Goal: Task Accomplishment & Management: Use online tool/utility

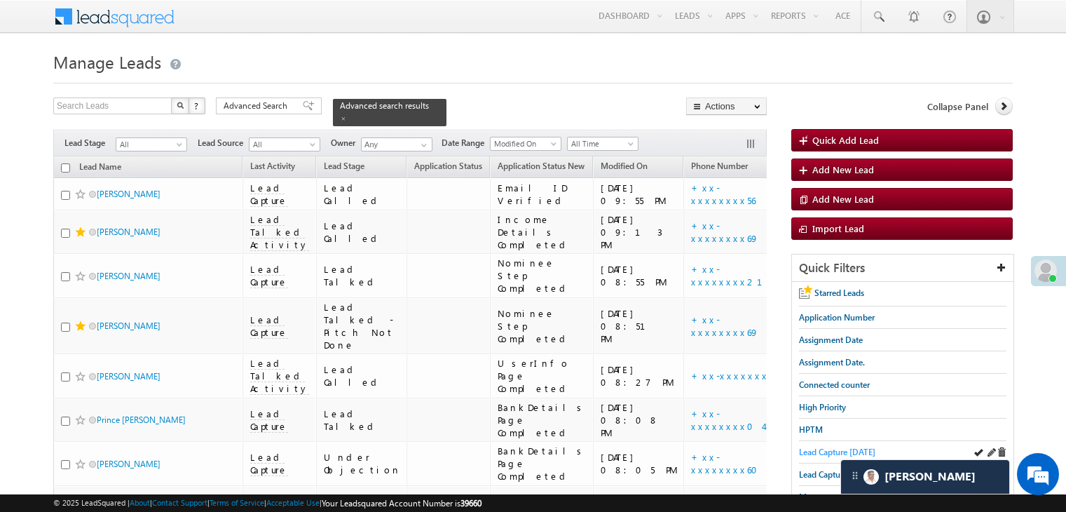
scroll to position [70, 0]
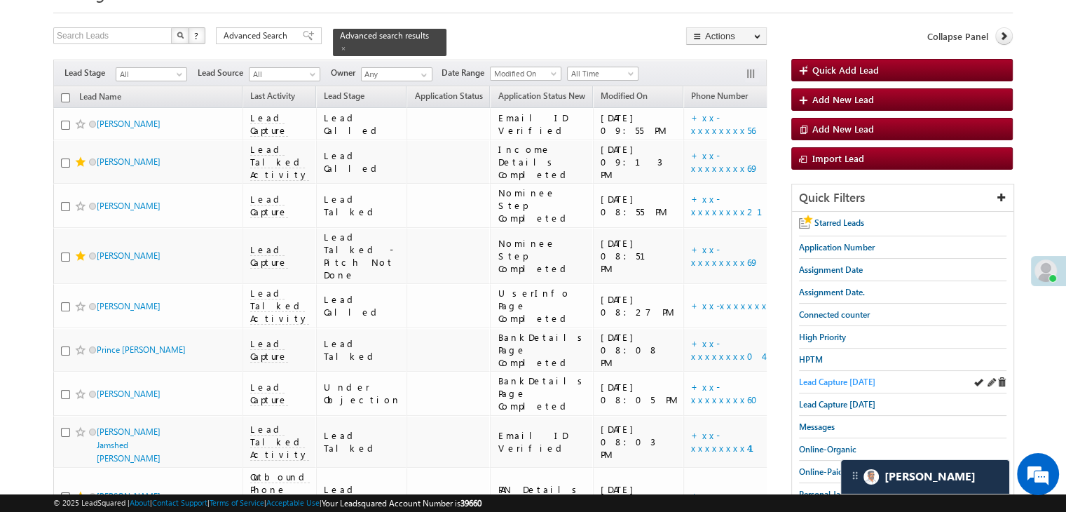
click at [804, 381] on span "Lead Capture [DATE]" at bounding box center [837, 382] width 76 height 11
click at [832, 378] on span "Lead Capture [DATE]" at bounding box center [837, 382] width 76 height 11
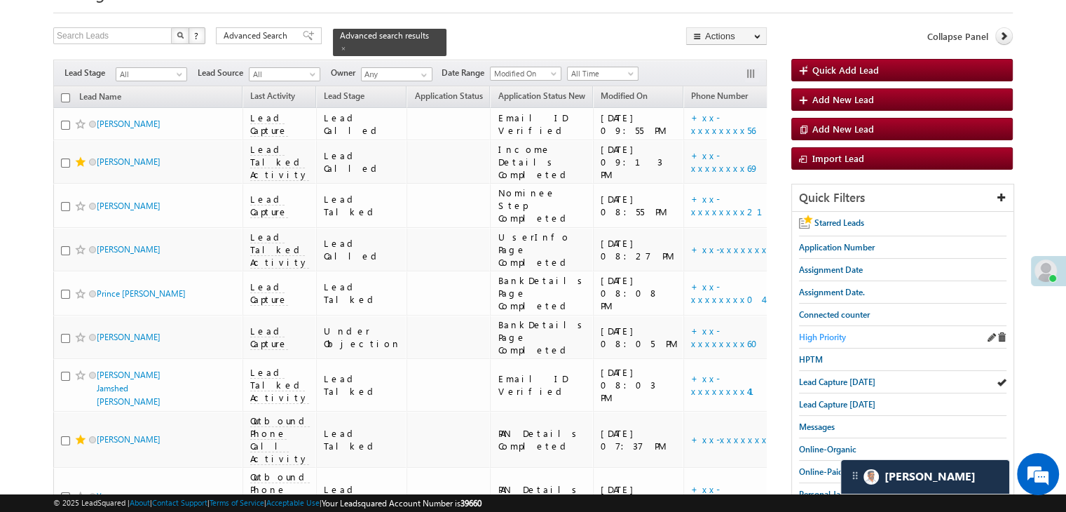
click at [811, 332] on span "High Priority" at bounding box center [822, 337] width 47 height 11
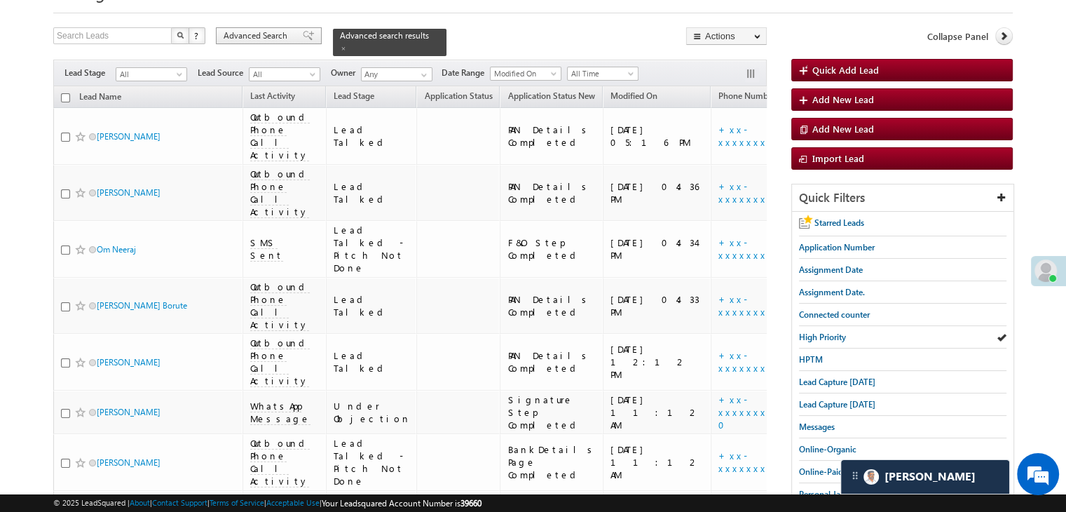
click at [284, 29] on div "Advanced Search" at bounding box center [269, 35] width 106 height 17
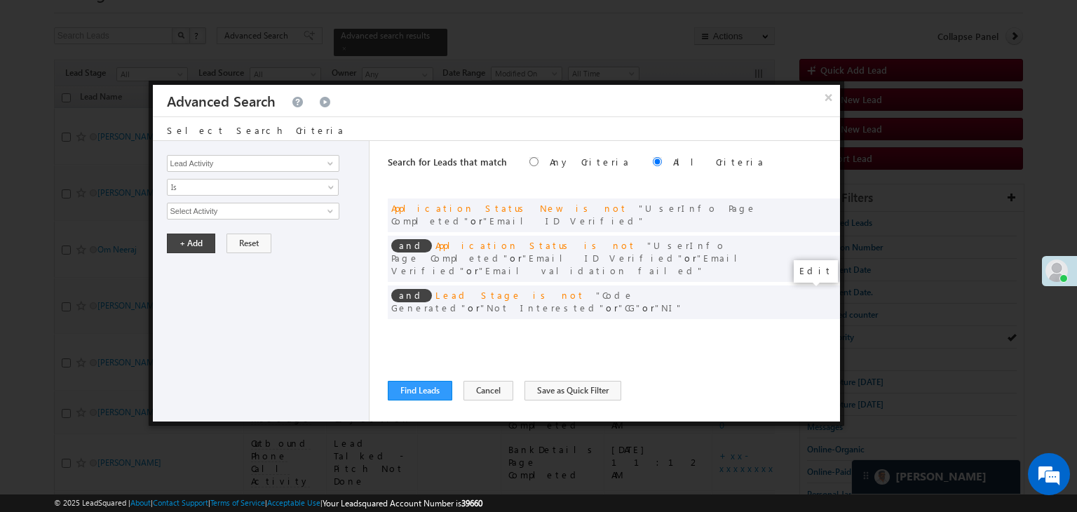
click at [803, 326] on span at bounding box center [808, 331] width 10 height 10
click at [222, 233] on input "07/01/25" at bounding box center [208, 235] width 82 height 18
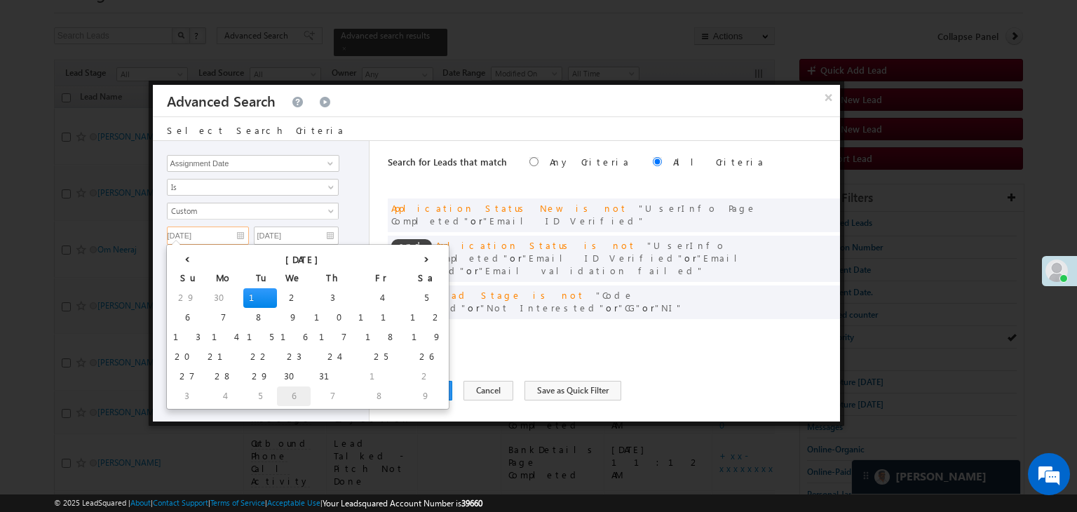
click at [277, 398] on td "6" at bounding box center [294, 396] width 34 height 20
type input "[DATE]"
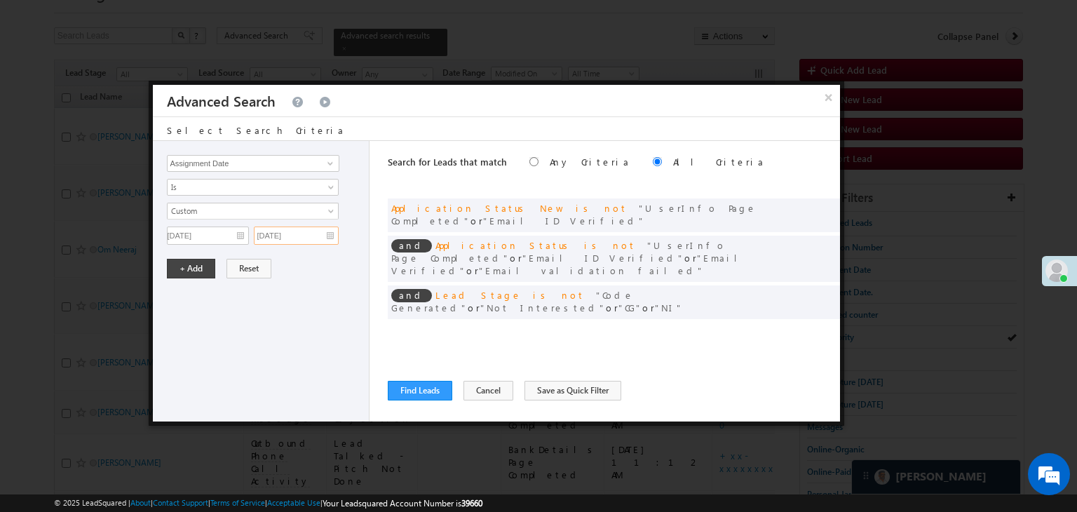
click at [316, 236] on input "07/01/25" at bounding box center [296, 235] width 85 height 18
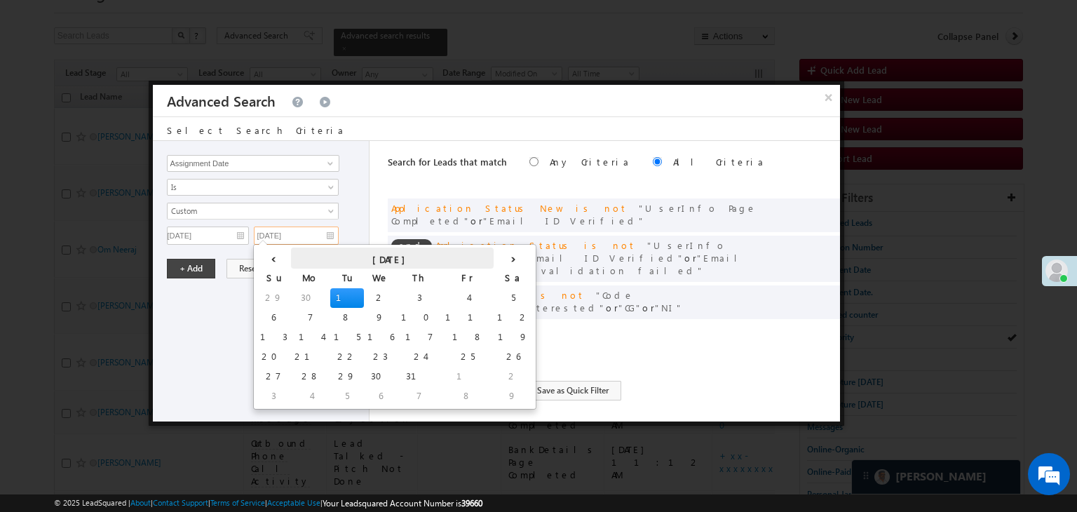
click at [384, 262] on th "July 2025" at bounding box center [392, 258] width 203 height 21
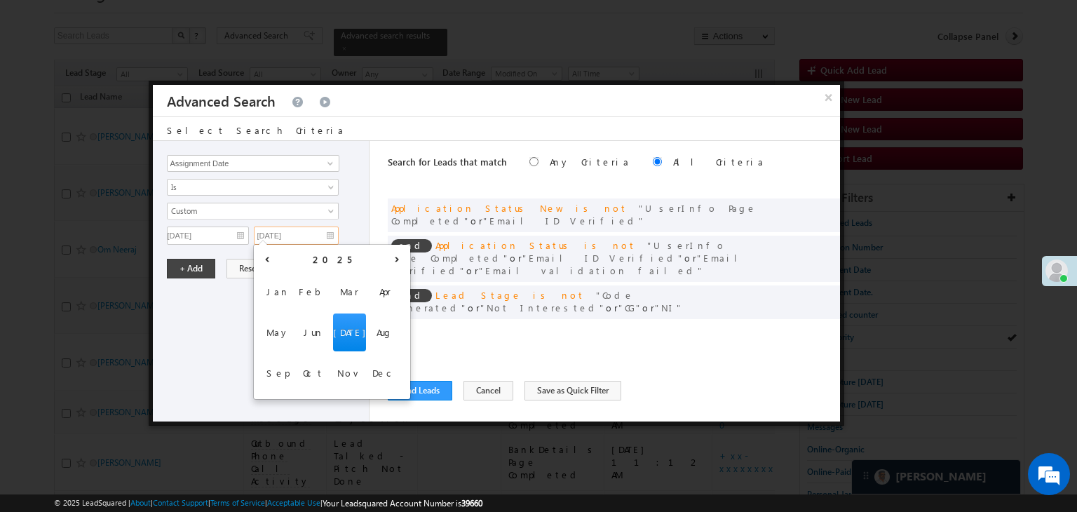
click at [331, 233] on input "07/01/25" at bounding box center [296, 235] width 85 height 18
click at [330, 237] on input "07/01/25" at bounding box center [296, 235] width 85 height 18
click at [381, 332] on span "Aug" at bounding box center [385, 332] width 33 height 38
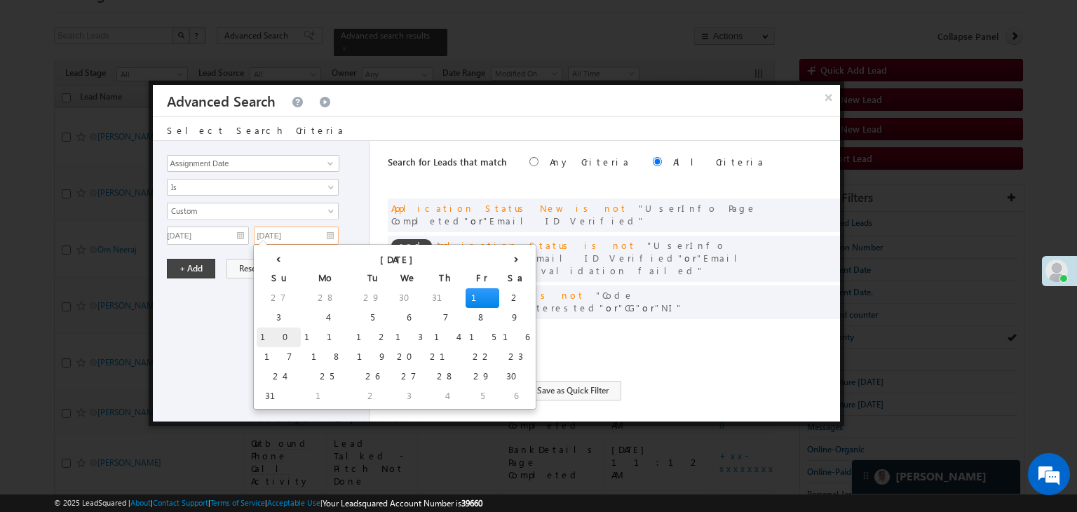
click at [269, 334] on td "10" at bounding box center [279, 337] width 44 height 20
type input "[DATE]"
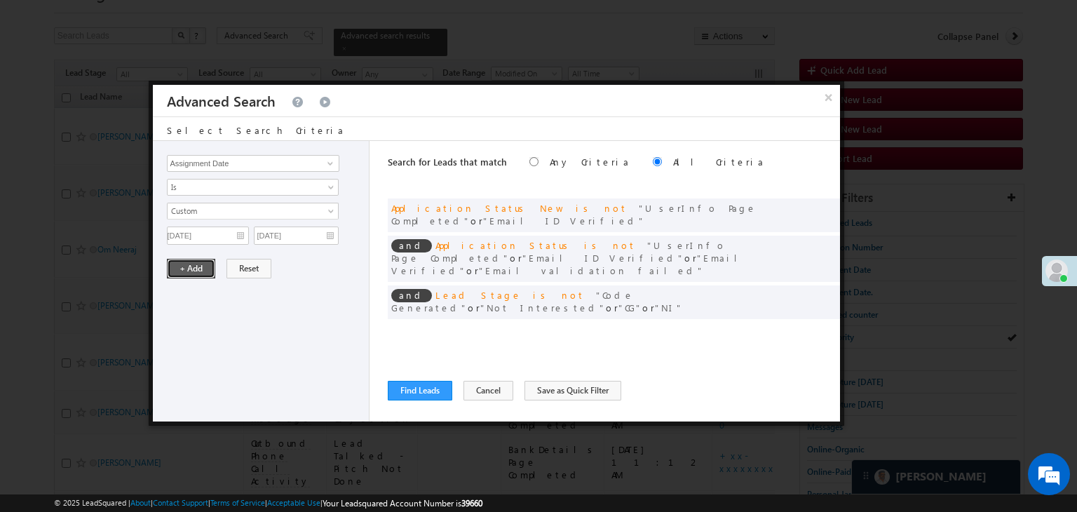
click at [205, 272] on button "+ Add" at bounding box center [191, 269] width 48 height 20
click at [410, 389] on button "Find Leads" at bounding box center [420, 391] width 65 height 20
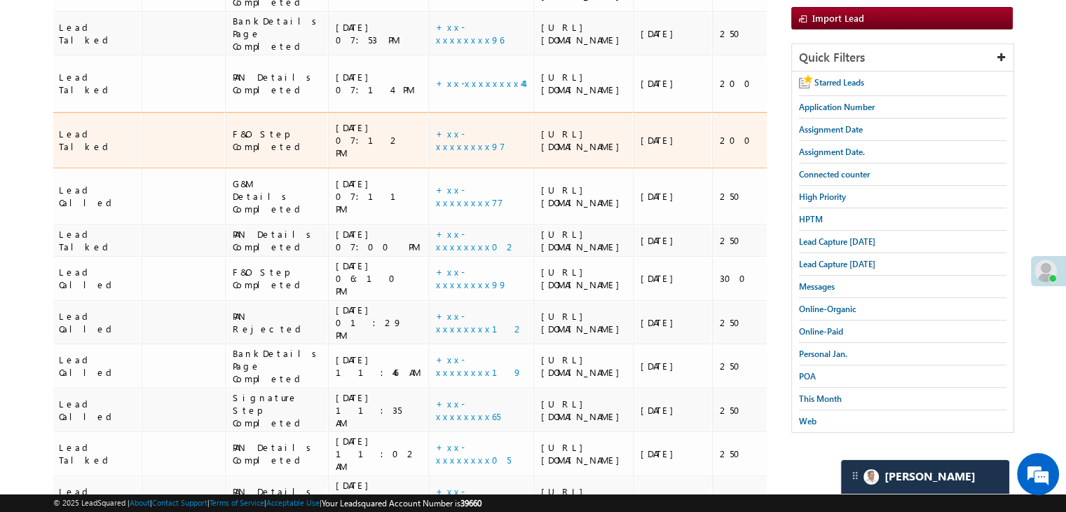
scroll to position [0, 275]
click at [776, 147] on div "EQ26956087" at bounding box center [838, 140] width 124 height 13
copy div "EQ26956087"
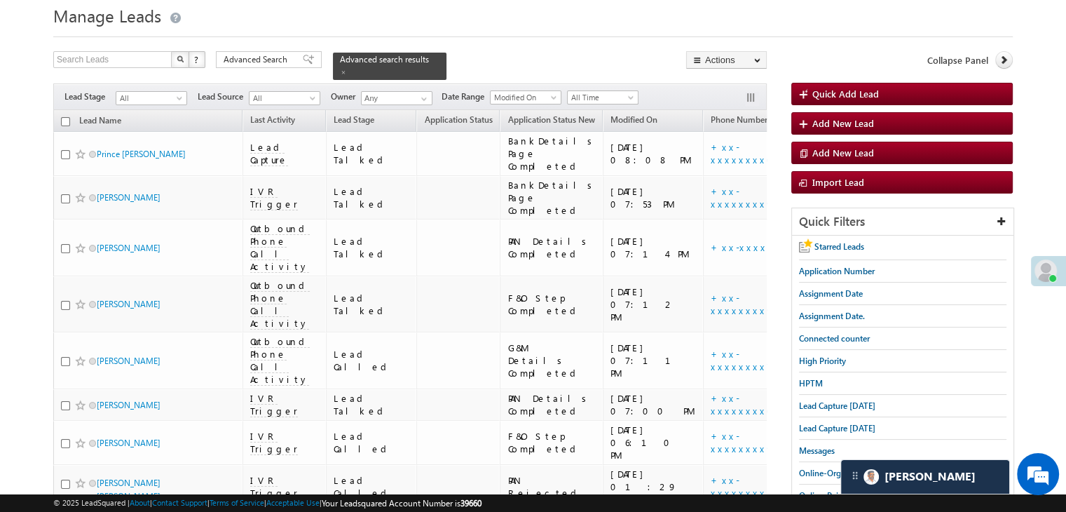
scroll to position [0, 0]
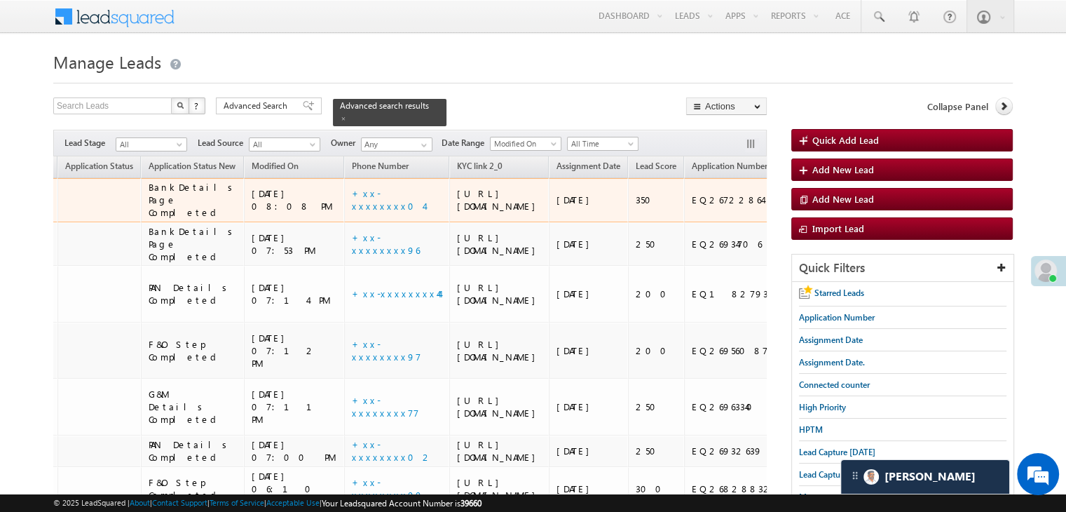
click at [692, 205] on div "EQ26722864" at bounding box center [754, 200] width 124 height 13
click at [691, 205] on div "EQ26722864" at bounding box center [753, 200] width 124 height 13
copy div "EQ26722864"
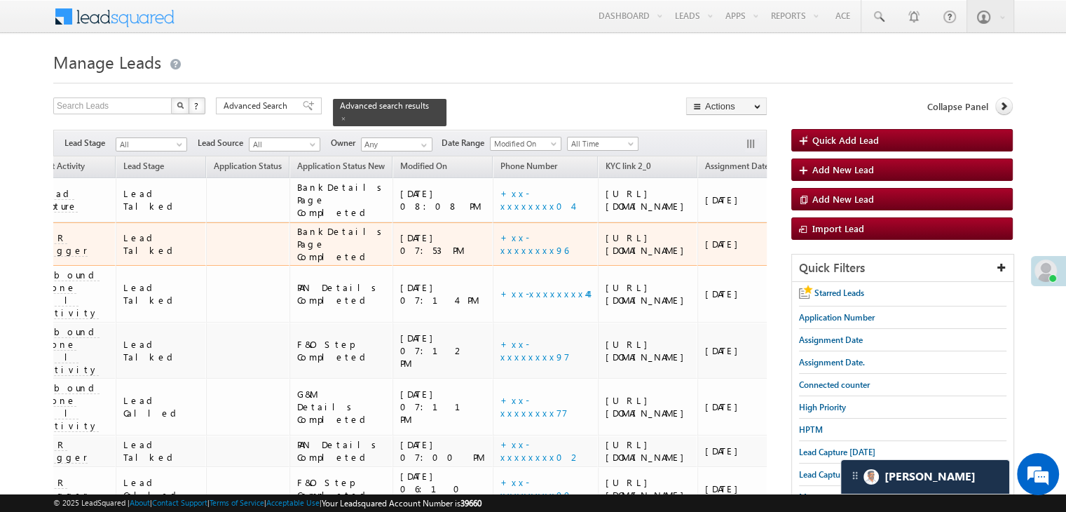
scroll to position [0, 0]
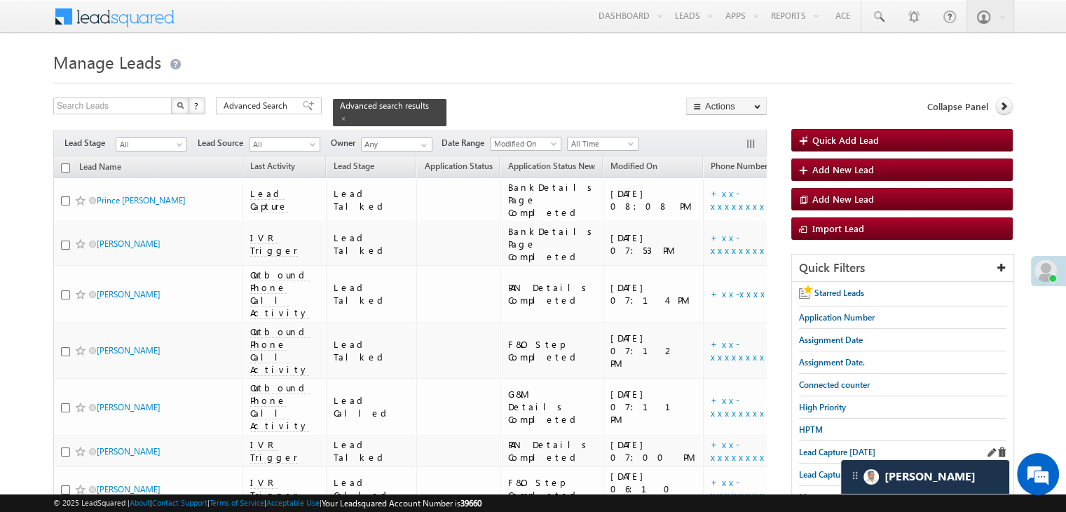
click at [837, 455] on div "Lead Capture [DATE]" at bounding box center [903, 452] width 208 height 22
click at [834, 449] on span "Lead Capture [DATE]" at bounding box center [837, 452] width 76 height 11
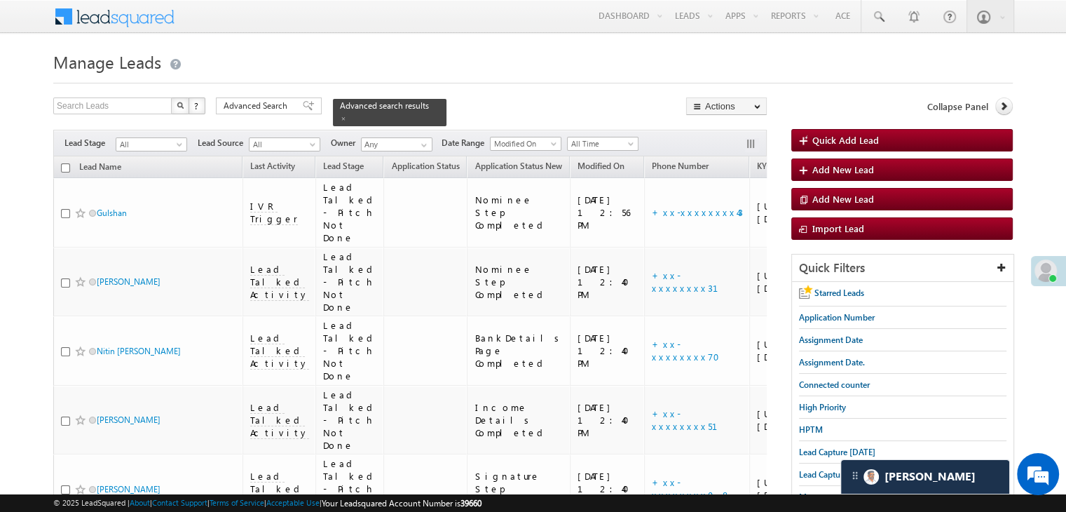
click at [67, 163] on input "checkbox" at bounding box center [65, 167] width 9 height 9
checkbox input "true"
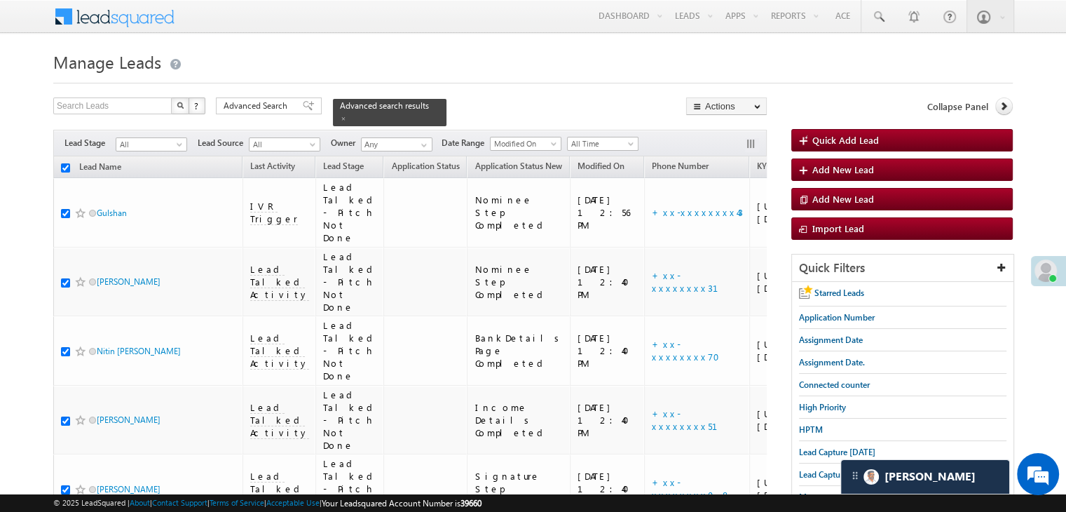
checkbox input "true"
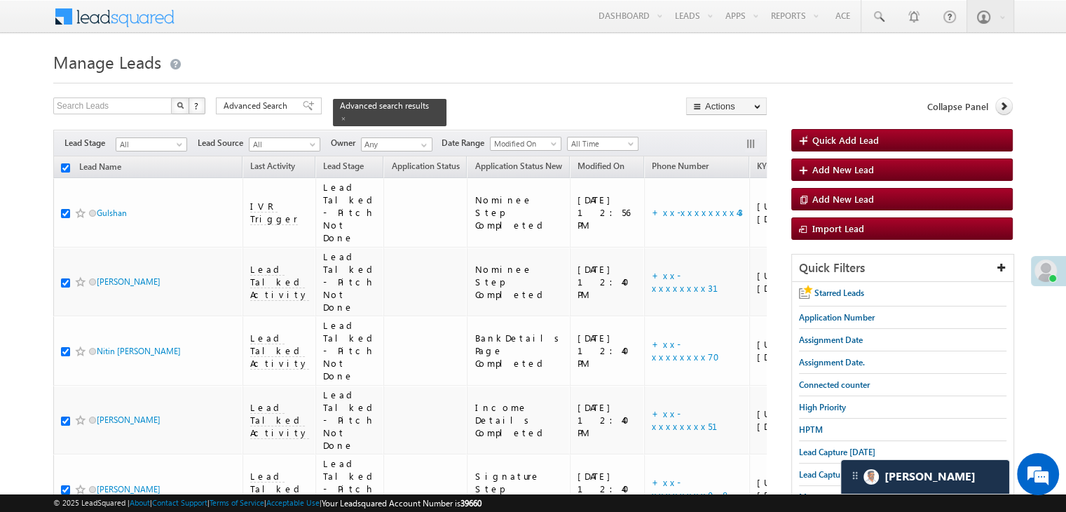
checkbox input "true"
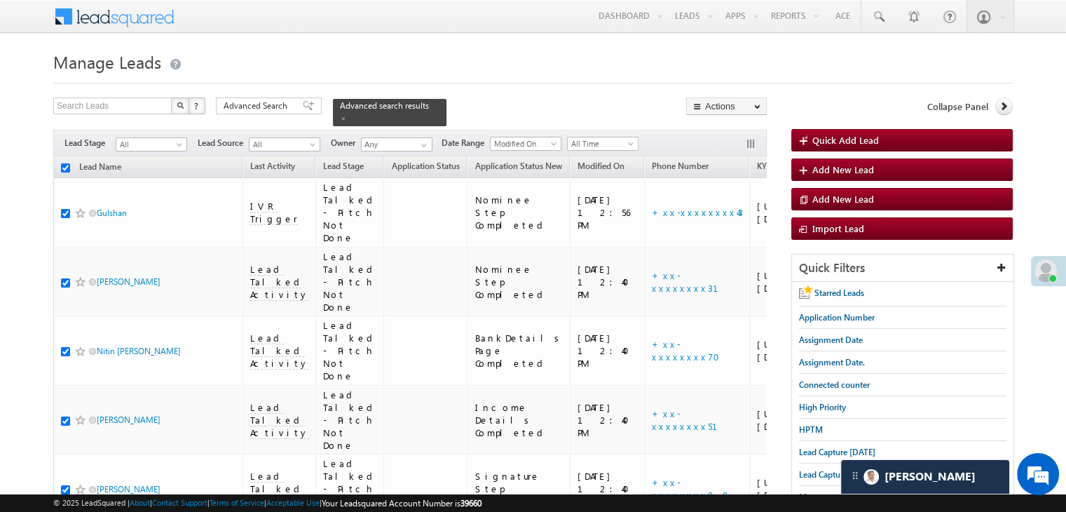
checkbox input "true"
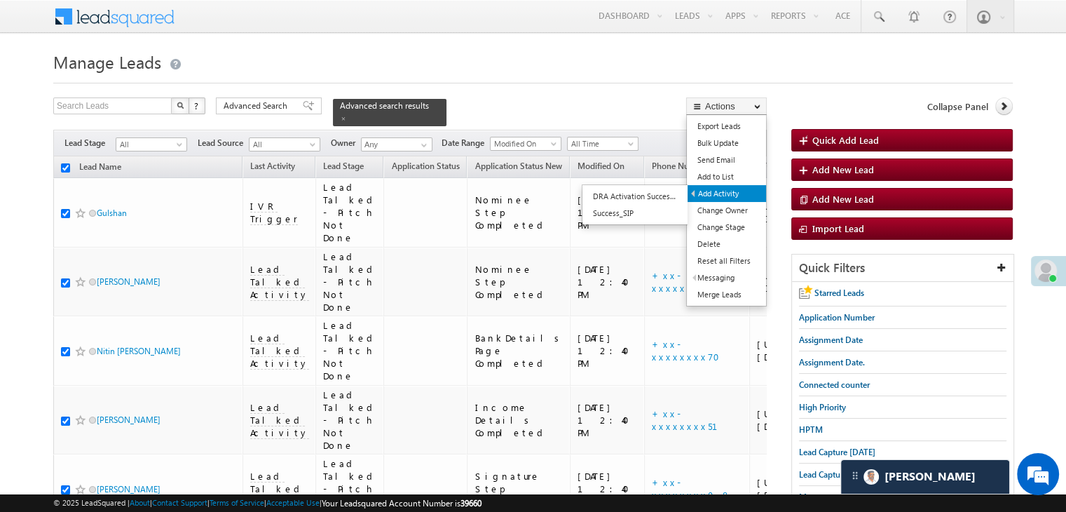
click at [731, 194] on link "Add Activity" at bounding box center [727, 193] width 79 height 17
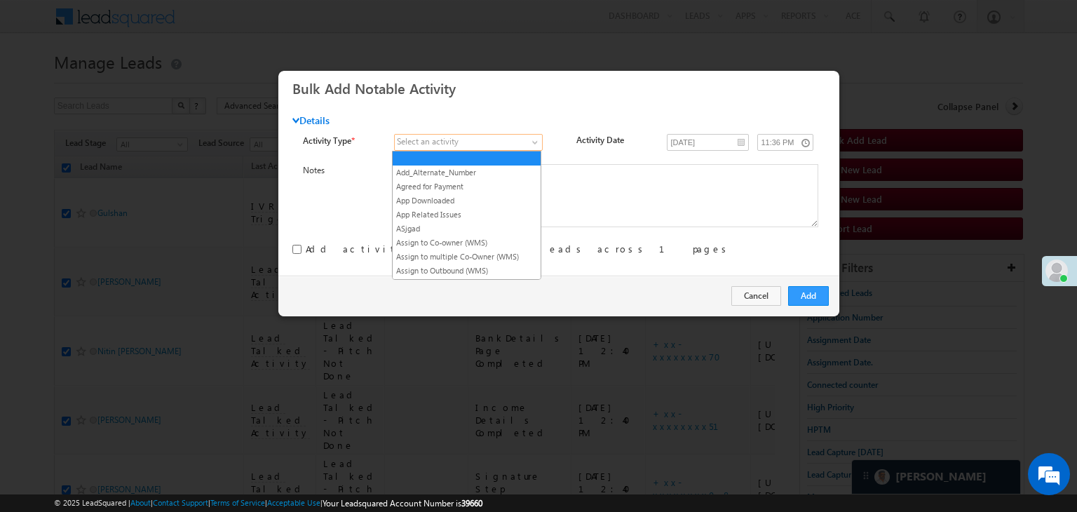
click at [485, 146] on span at bounding box center [461, 142] width 133 height 13
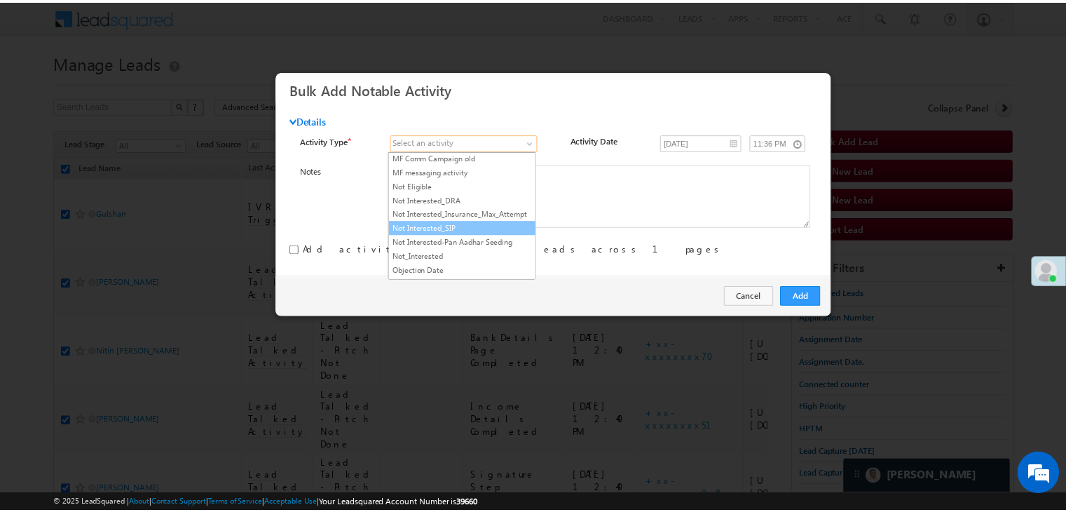
scroll to position [982, 0]
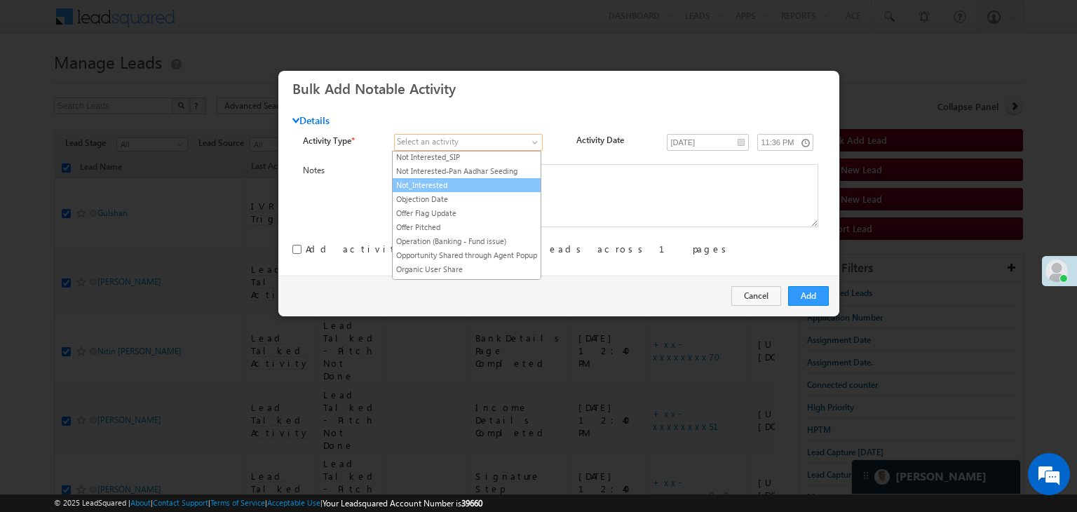
click at [484, 179] on link "Not_Interested" at bounding box center [467, 185] width 148 height 13
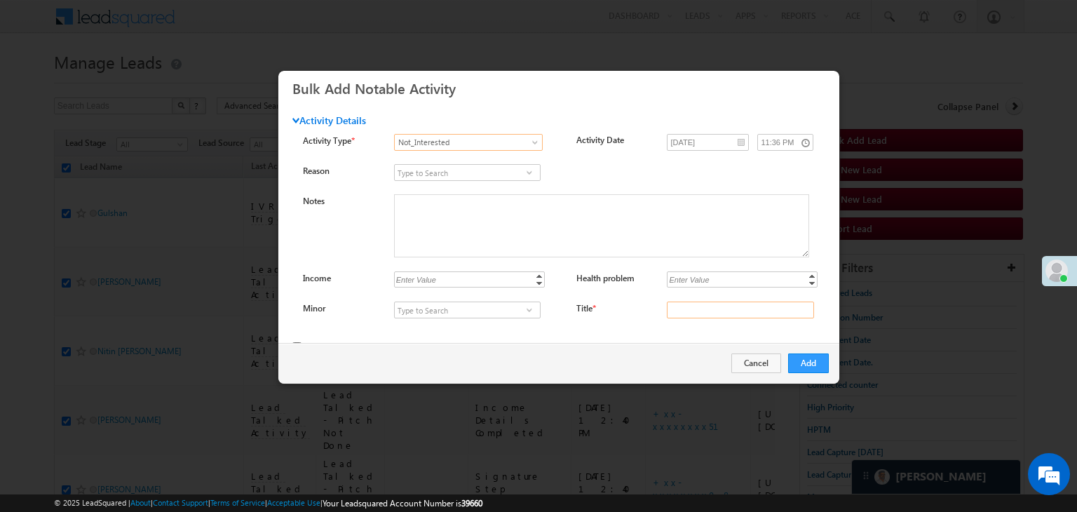
click at [684, 309] on input "Title *" at bounding box center [740, 309] width 147 height 17
type input "na"
click at [811, 365] on button "Add" at bounding box center [808, 363] width 41 height 20
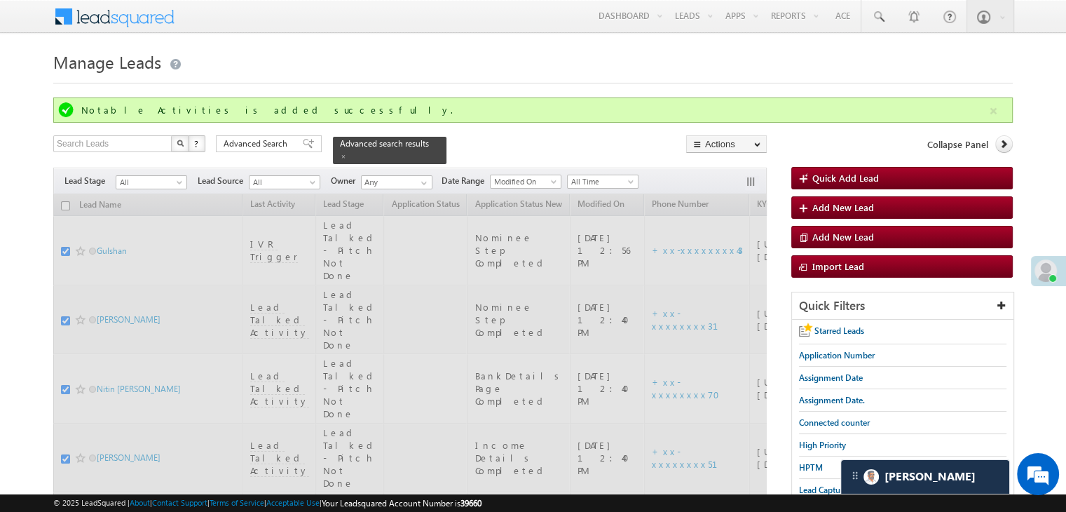
checkbox input "false"
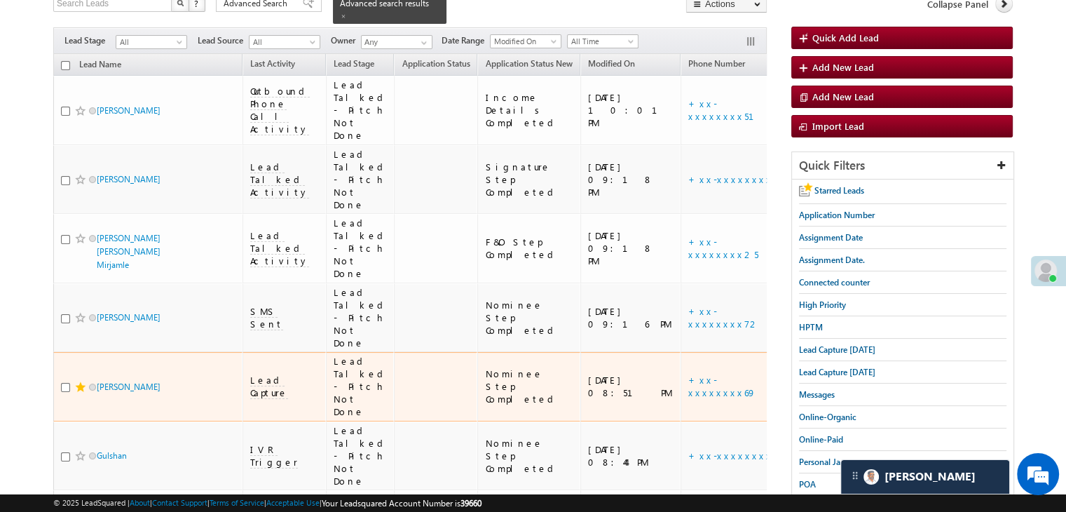
scroll to position [70, 0]
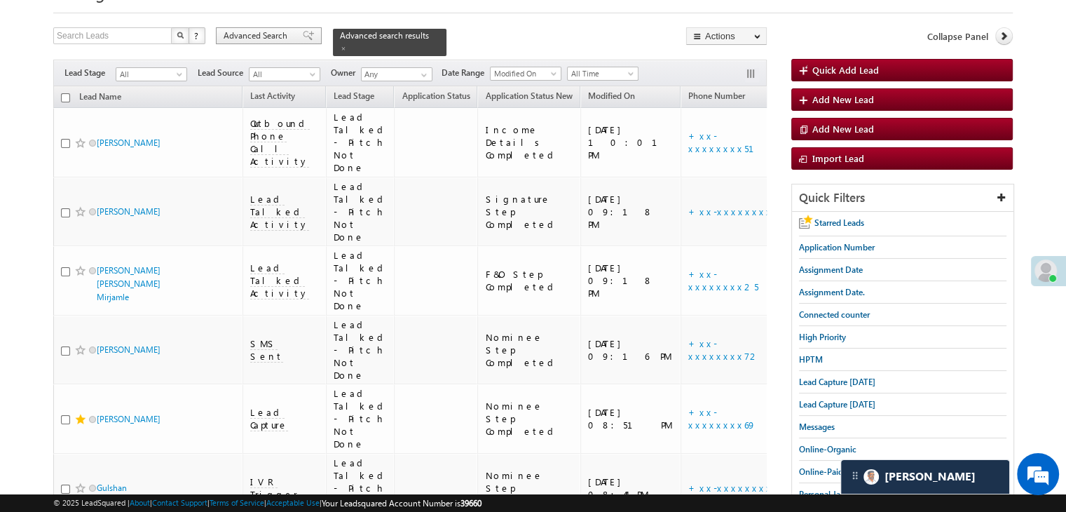
click at [281, 37] on span "Advanced Search" at bounding box center [258, 35] width 68 height 13
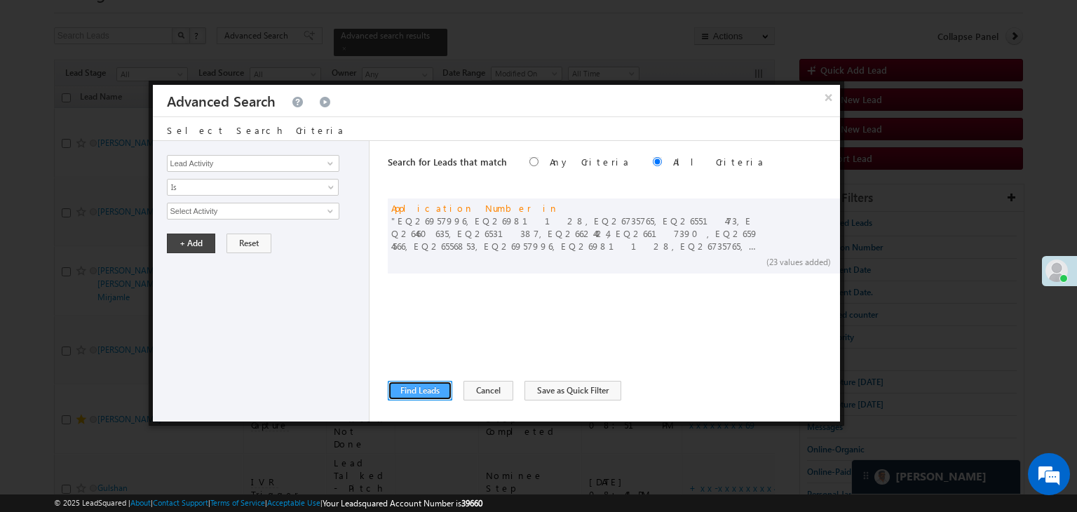
click at [434, 387] on button "Find Leads" at bounding box center [420, 391] width 65 height 20
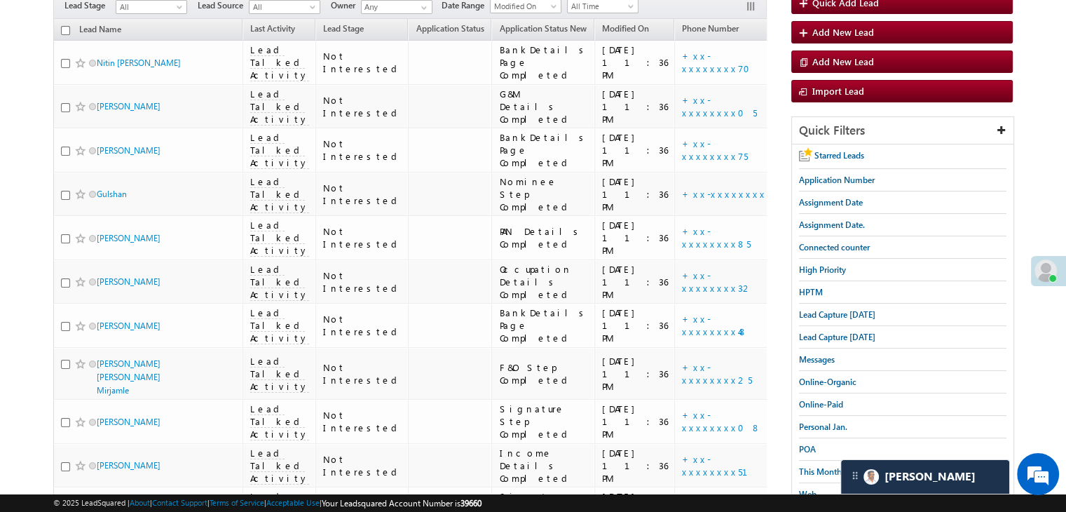
scroll to position [0, 0]
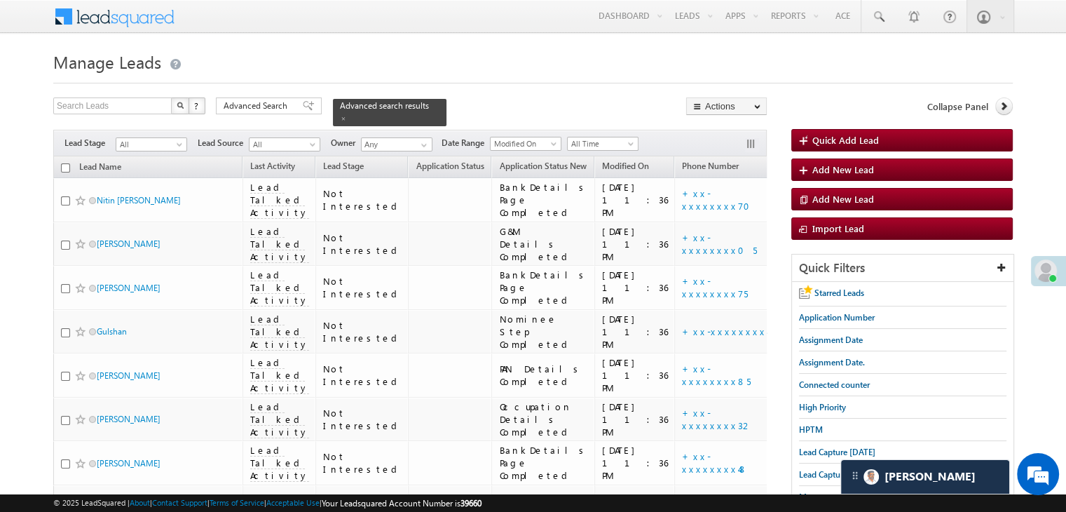
click at [262, 95] on form "Manage Leads Quick Add Lead Search Leads X ? 15 results found Advanced Search A…" at bounding box center [533, 484] width 960 height 874
click at [303, 102] on span at bounding box center [308, 106] width 11 height 10
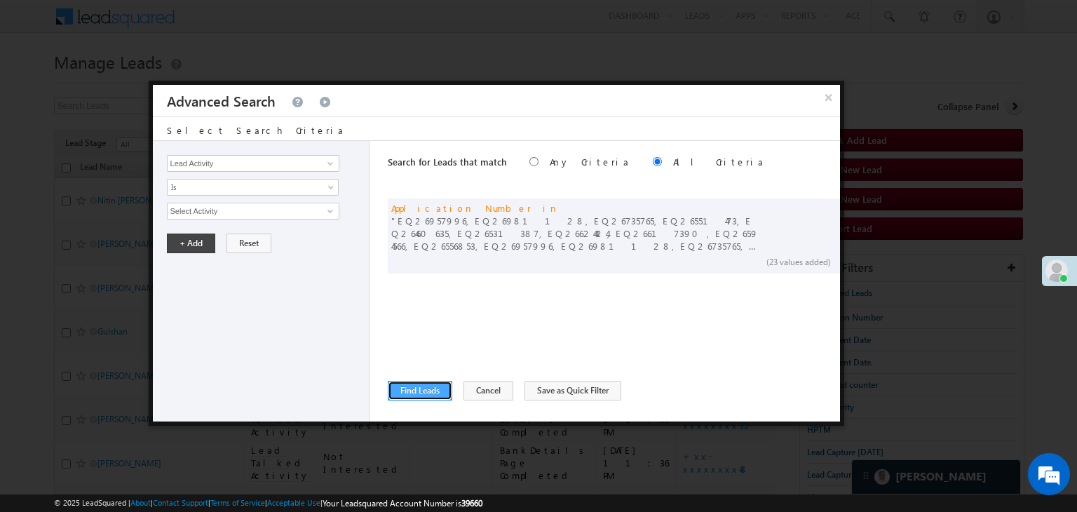
click at [412, 393] on button "Find Leads" at bounding box center [420, 391] width 65 height 20
